Goal: Task Accomplishment & Management: Manage account settings

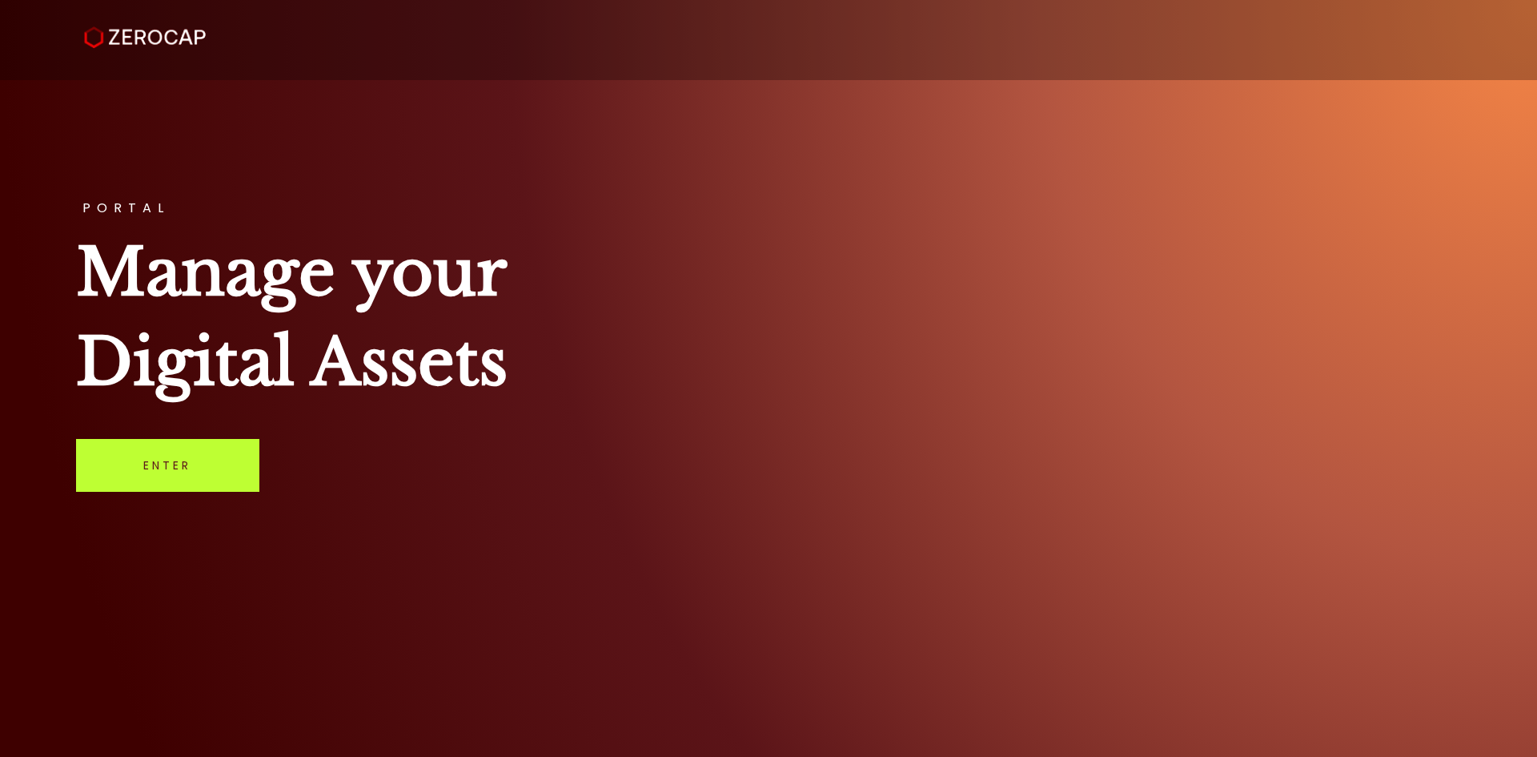
click at [153, 474] on link "Enter" at bounding box center [167, 465] width 183 height 53
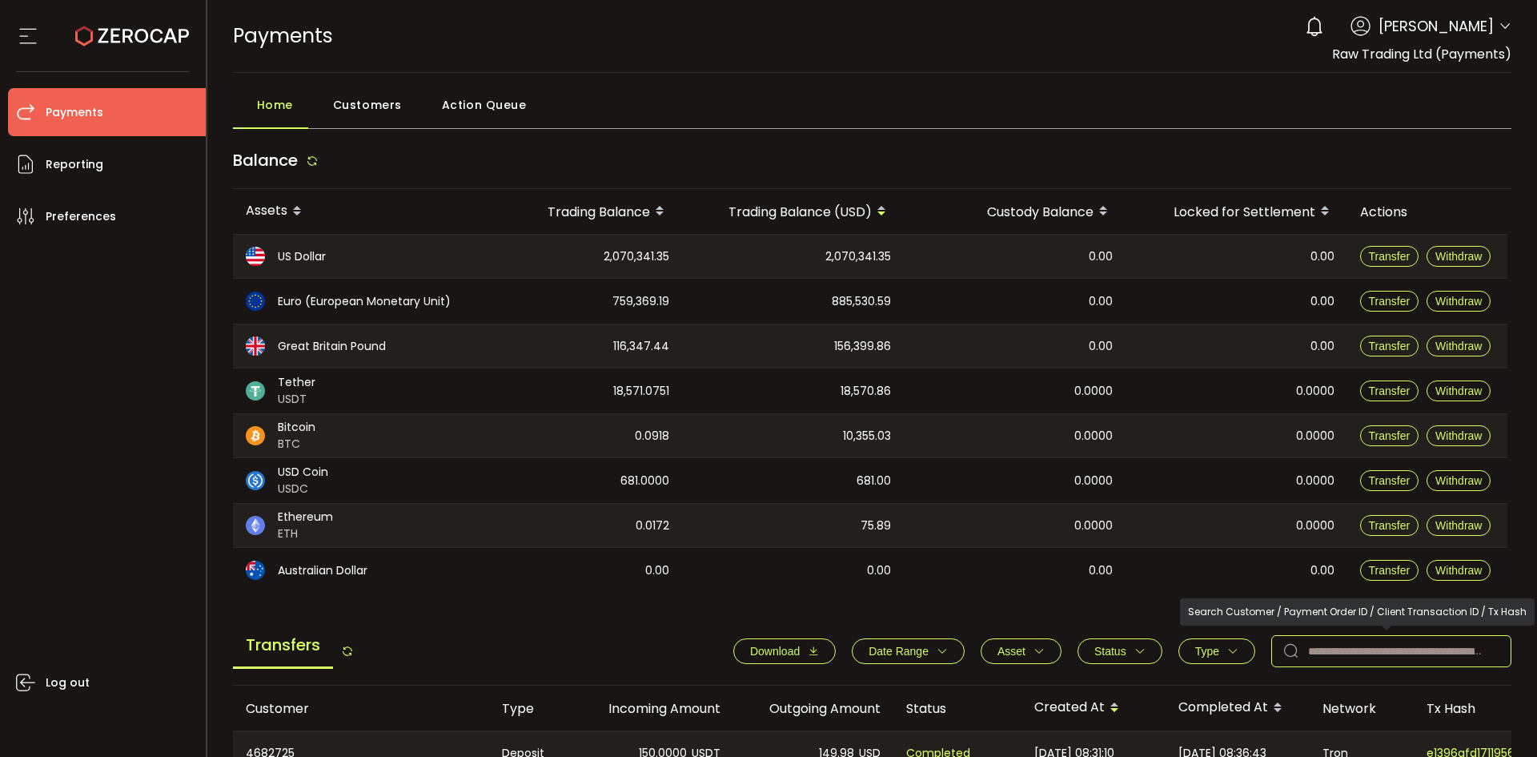
click at [1317, 656] on input "text" at bounding box center [1391, 651] width 240 height 32
paste input "*******"
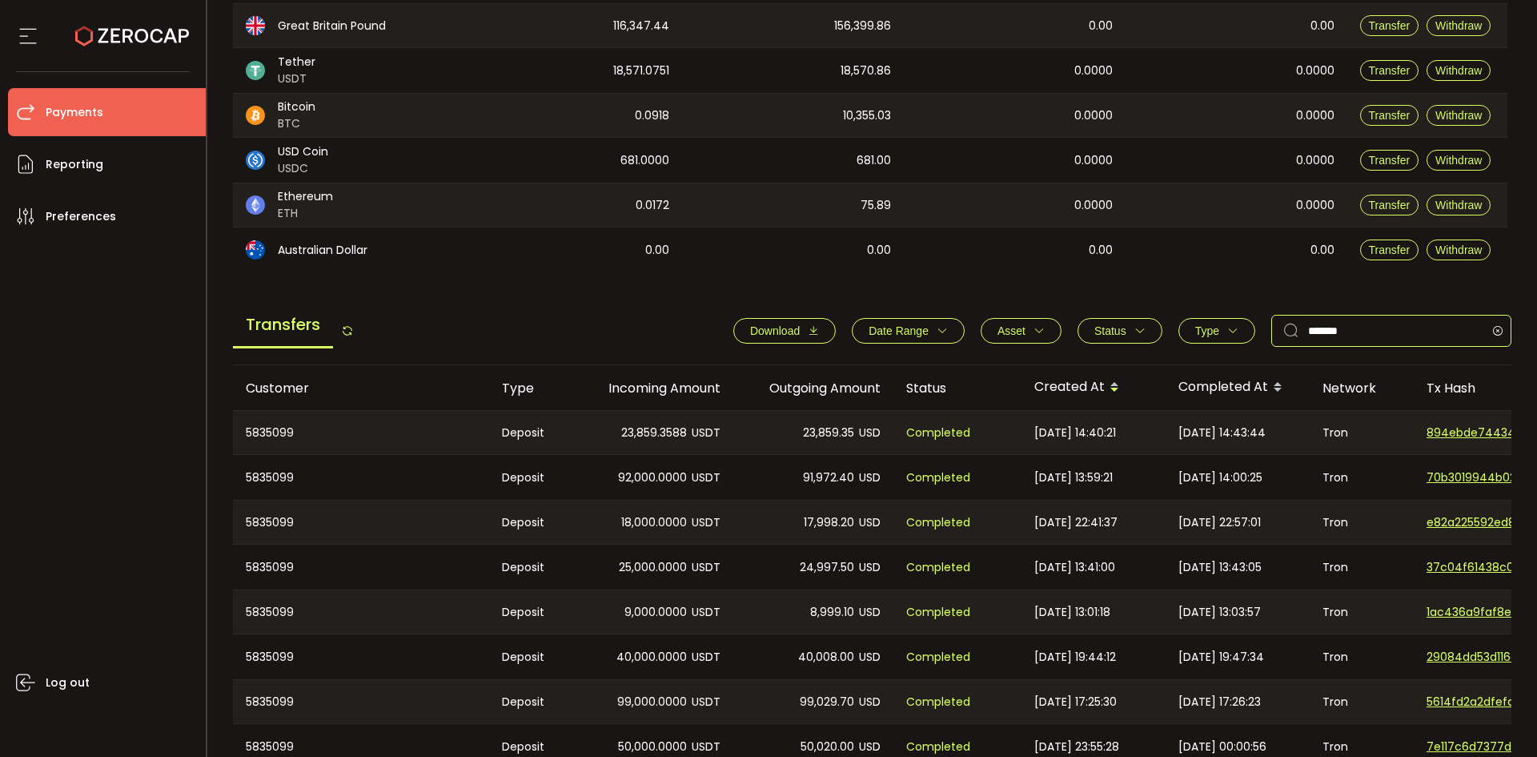
type input "*******"
click at [1371, 329] on input "*******" at bounding box center [1391, 331] width 240 height 32
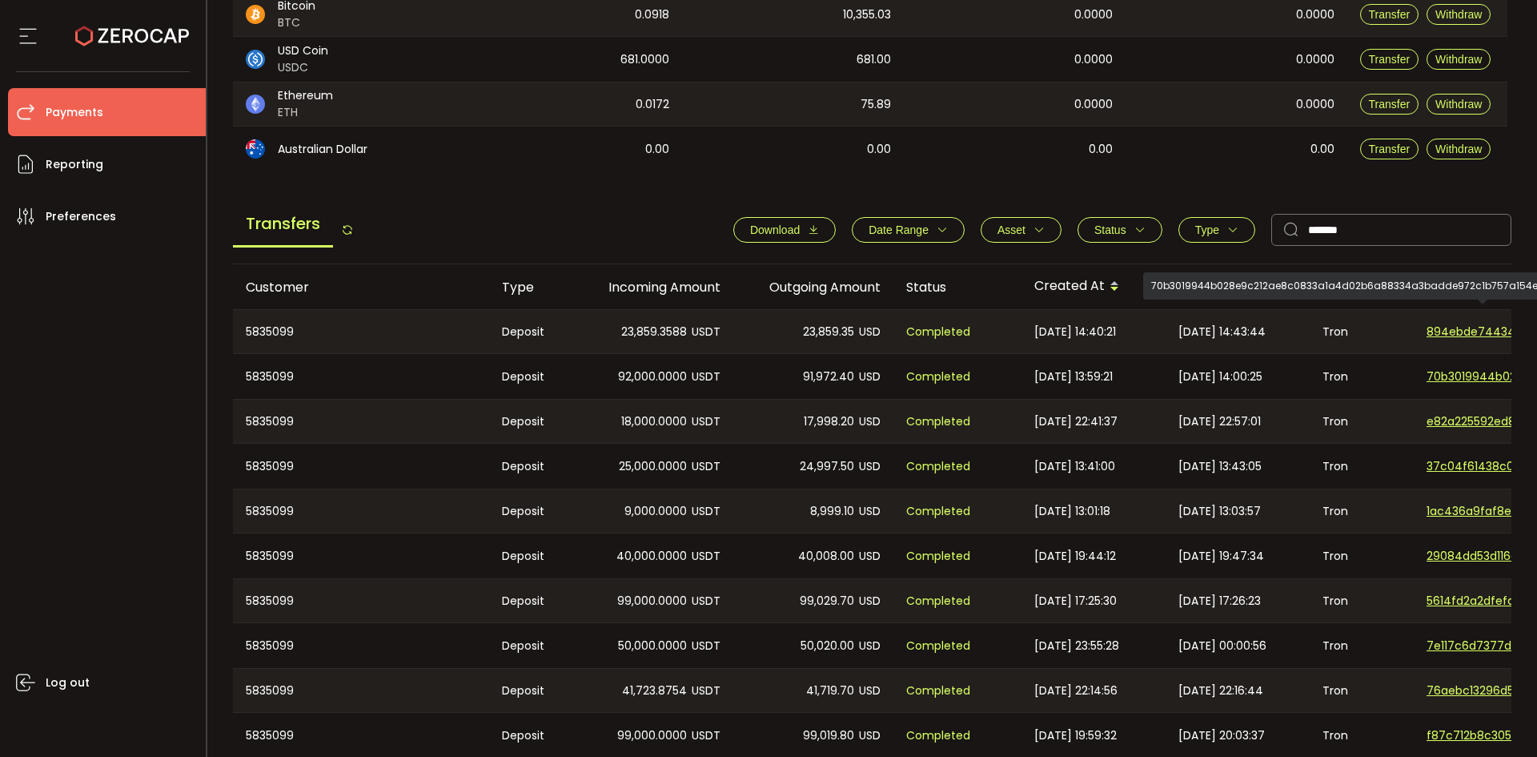
scroll to position [420, 0]
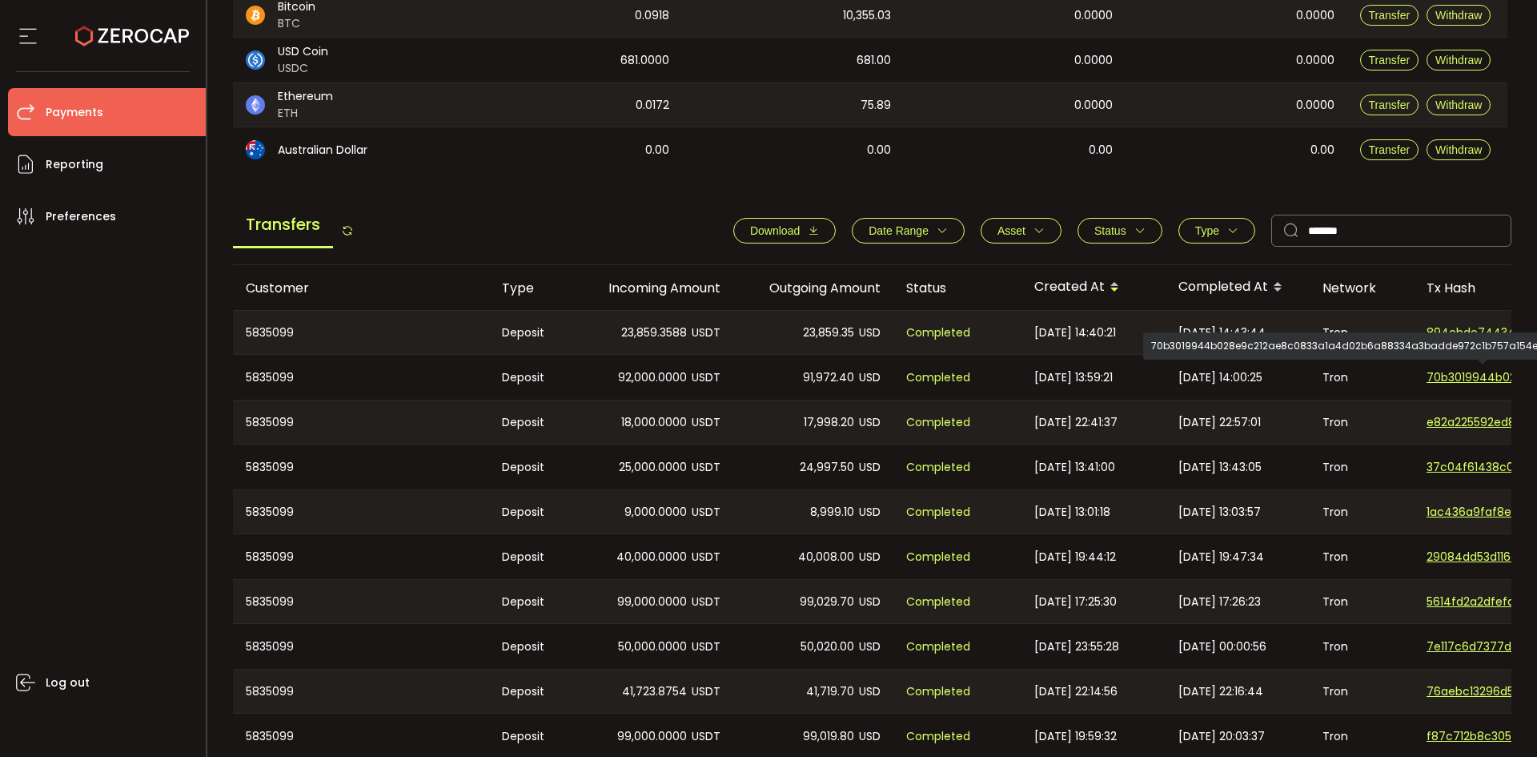
click at [1459, 371] on span "70b3019944b028e9c212ae8c0833a1a4d02b6a88334a3badde972c1b757a154e" at bounding box center [1483, 377] width 112 height 17
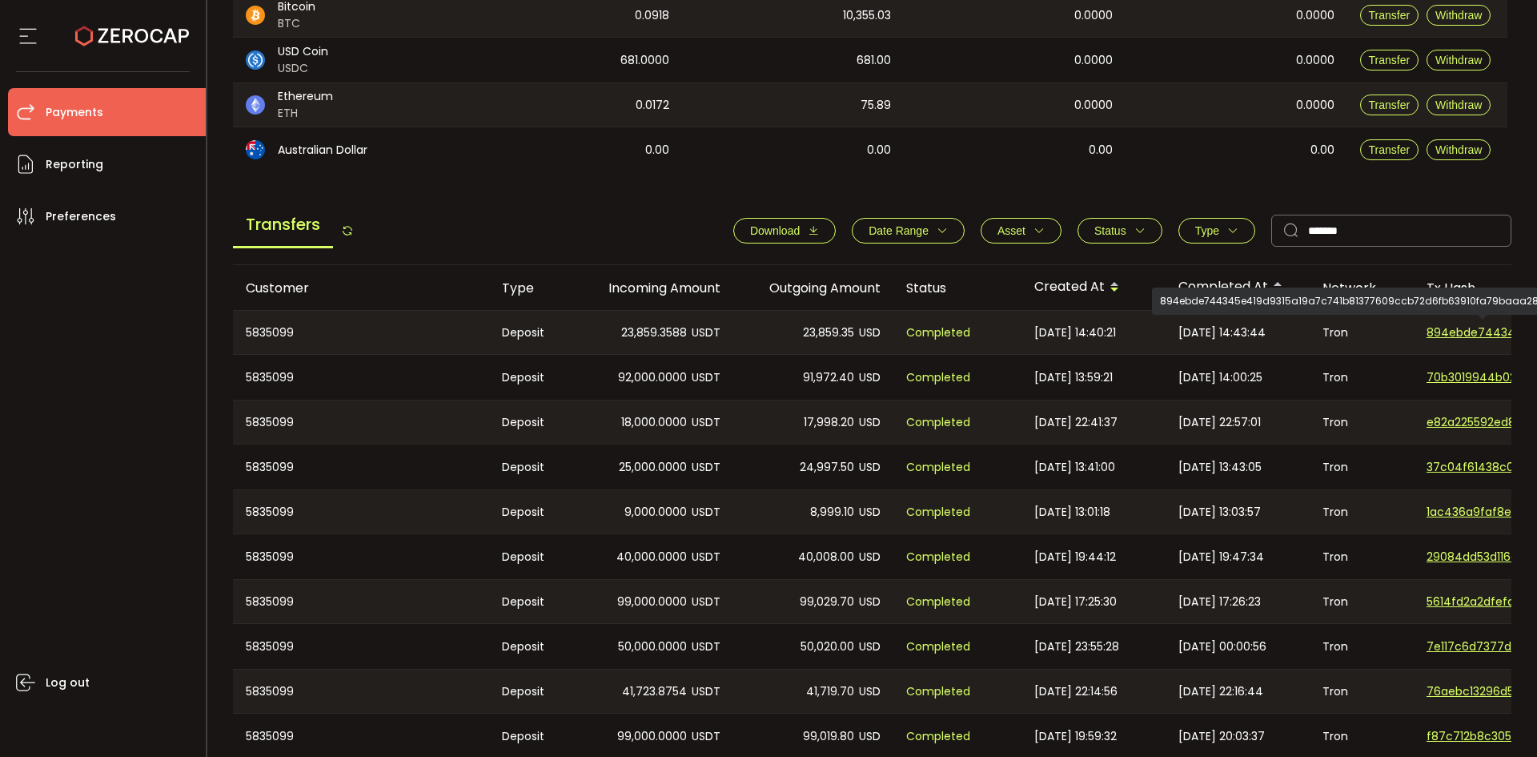
click at [1471, 335] on span "894ebde744345e419d9315a19a7c741b81377609ccb72d6fb63910fa79baaa28" at bounding box center [1483, 332] width 112 height 17
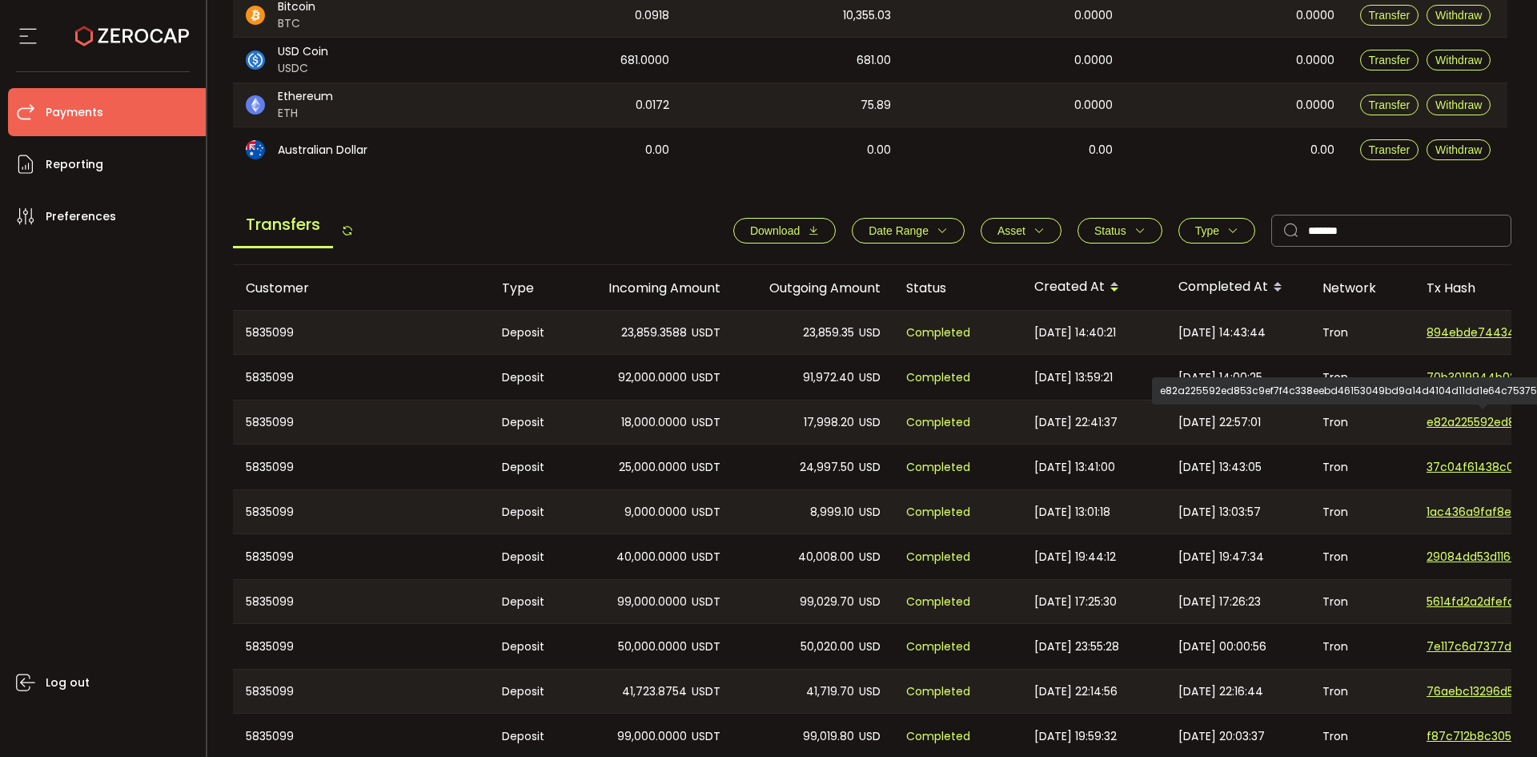
click at [1475, 419] on span "e82a225592ed853c9ef7f4c338eebd46153049bd9a14d4104d11dd1e64c75375" at bounding box center [1483, 422] width 112 height 17
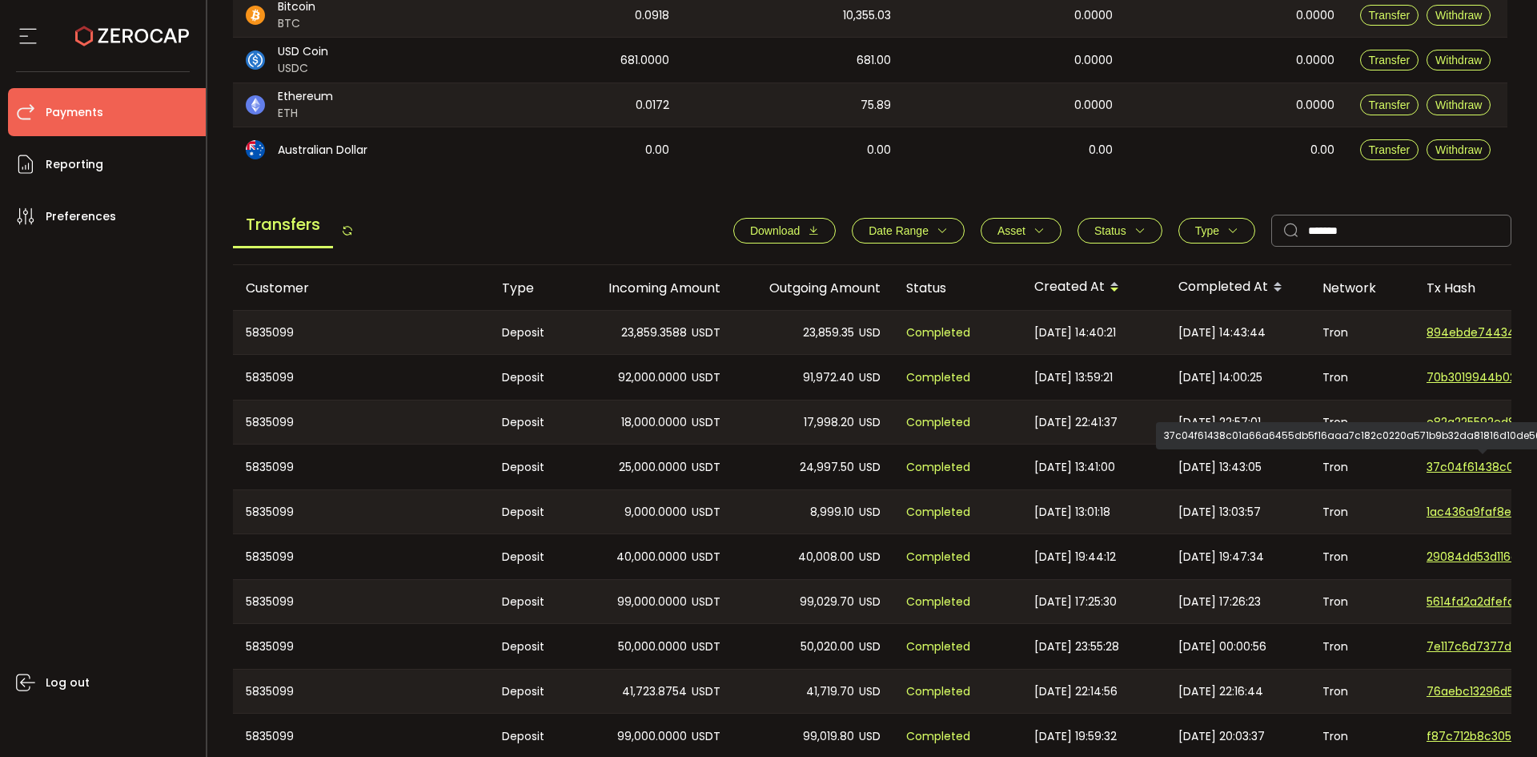
click at [1461, 471] on span "37c04f61438c01a66a6455db5f16aaa7c182c0220a571b9b32da81816d10de56" at bounding box center [1483, 467] width 112 height 17
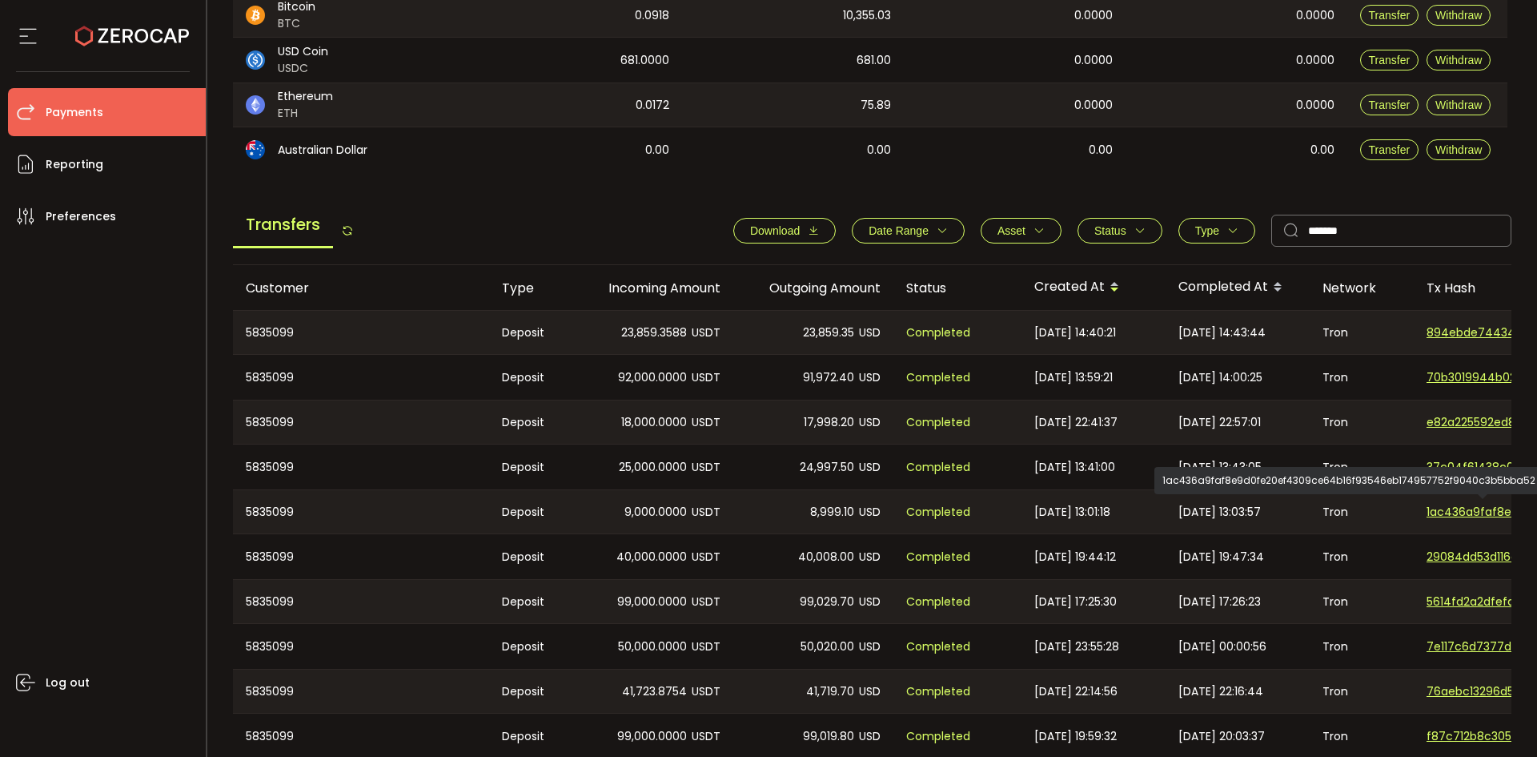
click at [1451, 512] on span "1ac436a9faf8e9d0fe20ef4309ce64b16f93546eb174957752f9040c3b5bba52" at bounding box center [1483, 512] width 112 height 17
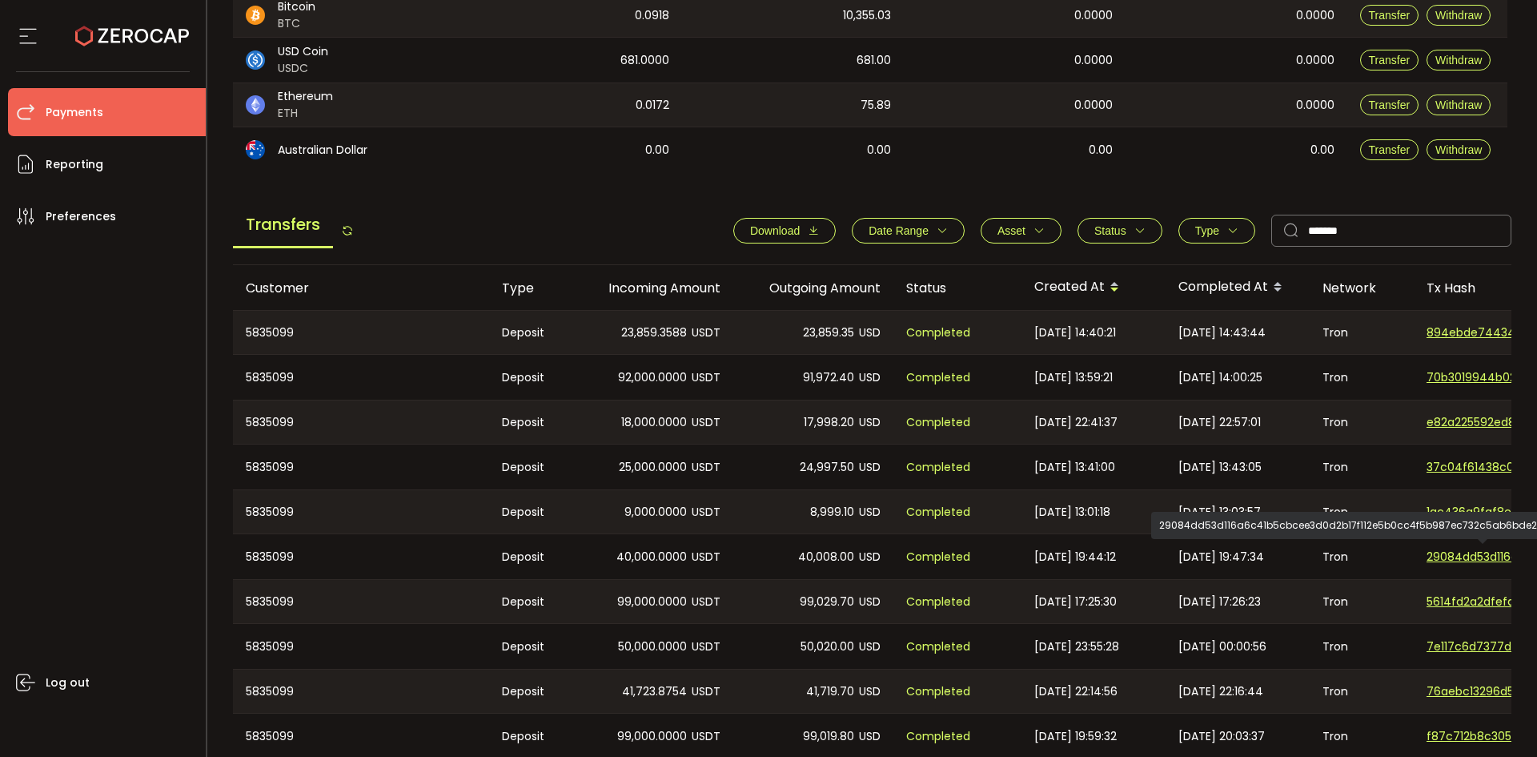
click at [1459, 556] on span "29084dd53d116a6c41b5cbcee3d0d2b17f112e5b0cc4f5b987ec732c5ab6bde2" at bounding box center [1483, 556] width 112 height 17
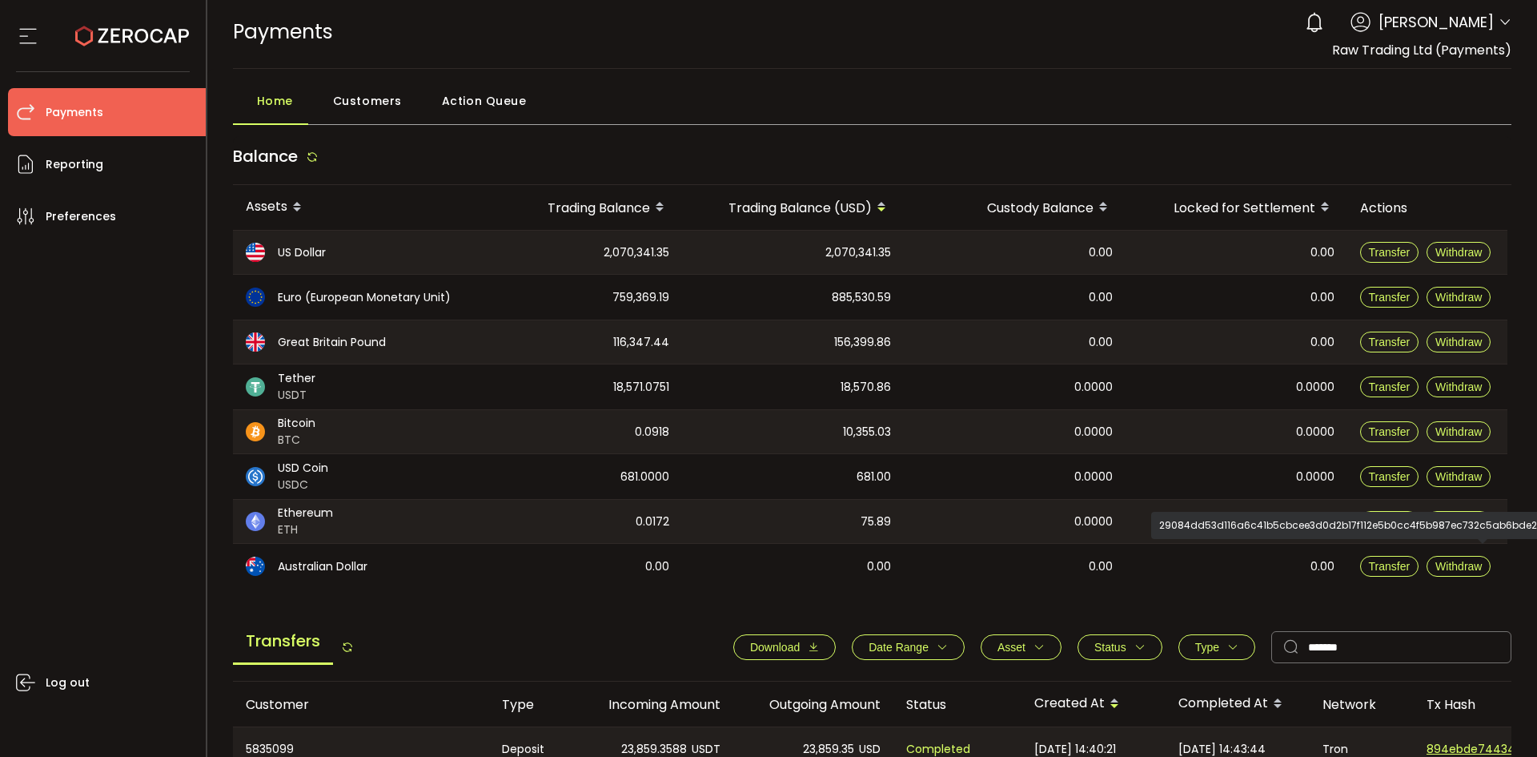
scroll to position [0, 0]
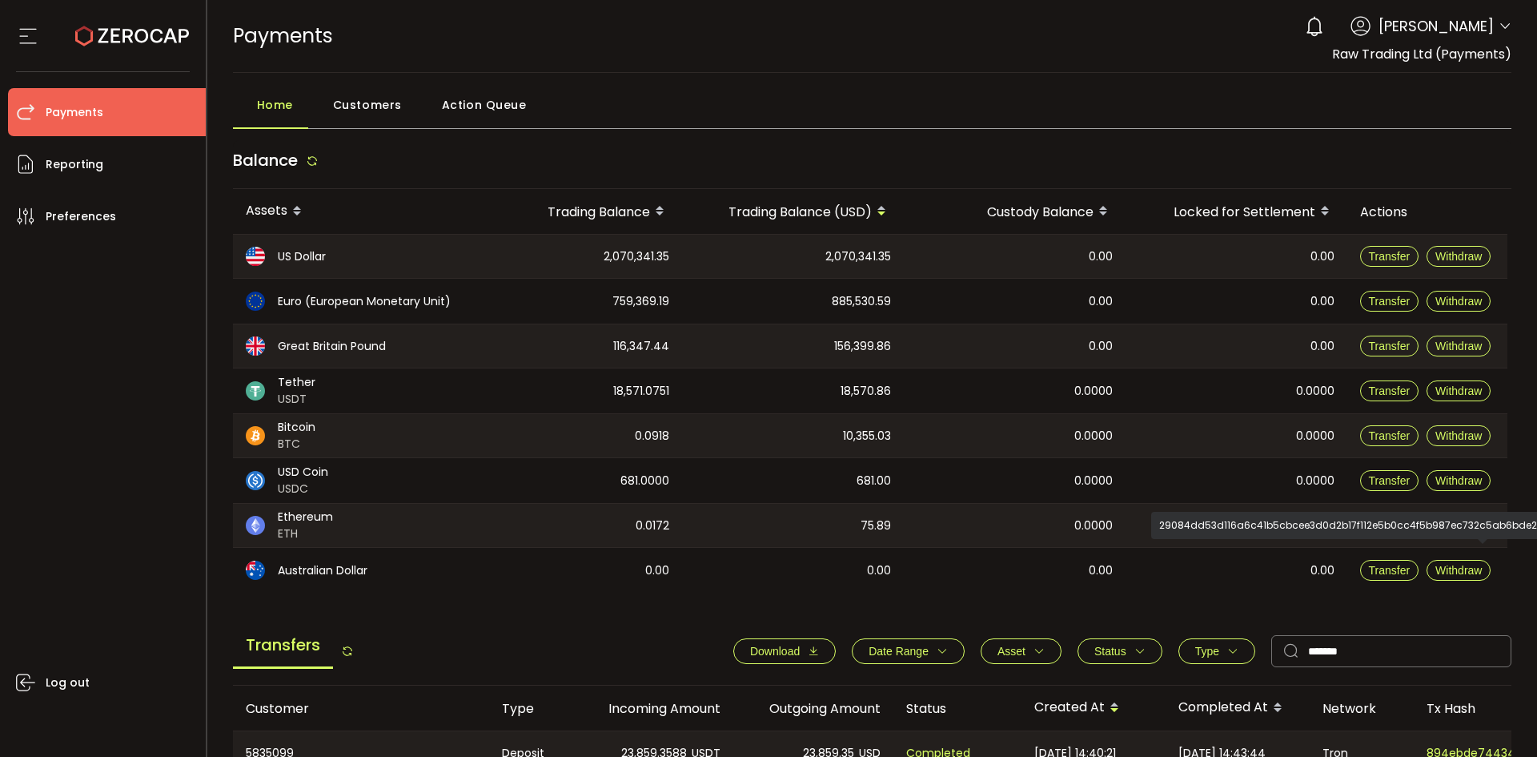
click at [1493, 24] on div "0 Stefani Fournari Account Raw Trading Ltd (Payments) (dcf236) Capital Point Tr…" at bounding box center [1404, 26] width 215 height 35
click at [1502, 26] on icon at bounding box center [1505, 26] width 13 height 13
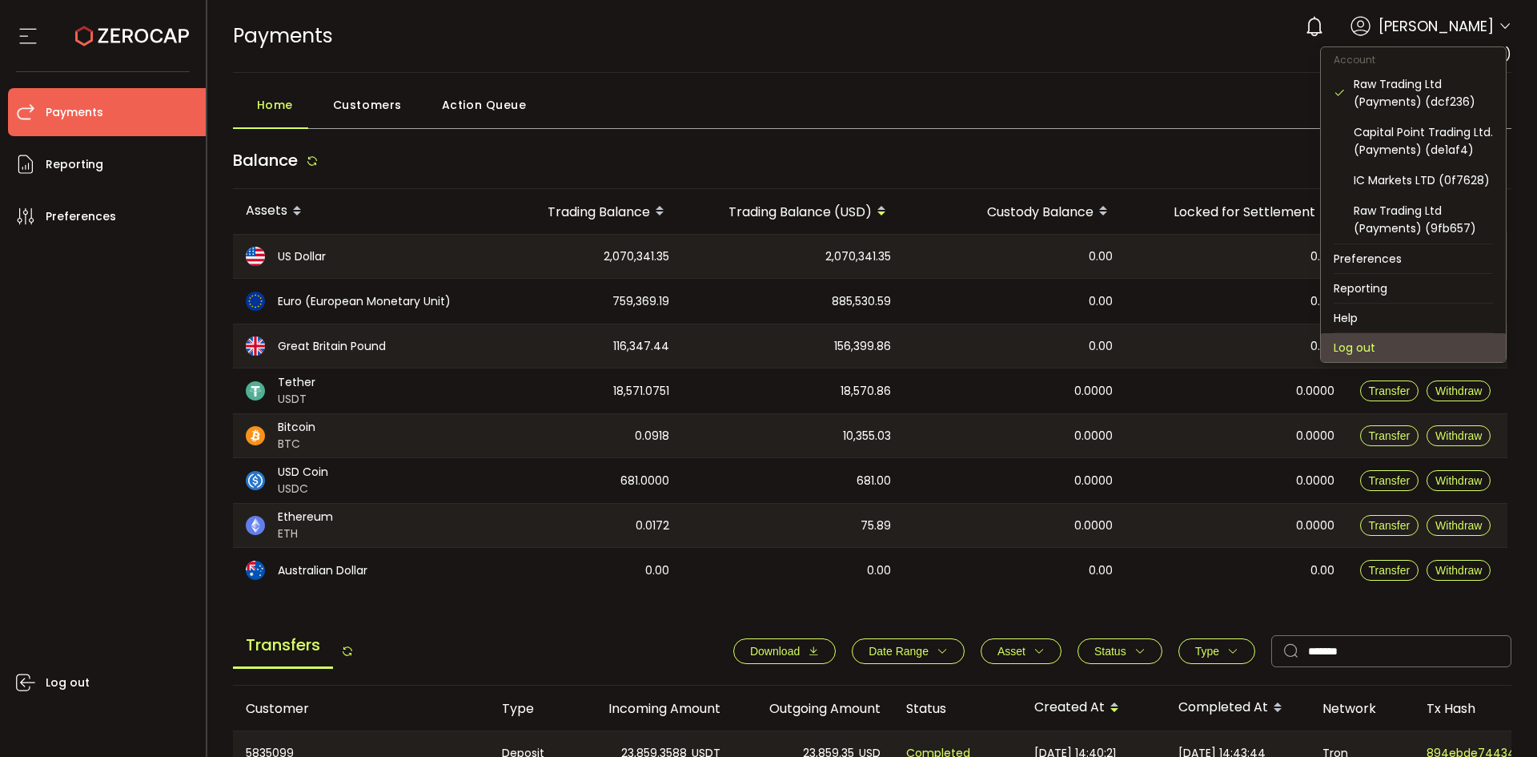
click at [1353, 339] on li "Log out" at bounding box center [1413, 347] width 185 height 29
